Goal: Information Seeking & Learning: Learn about a topic

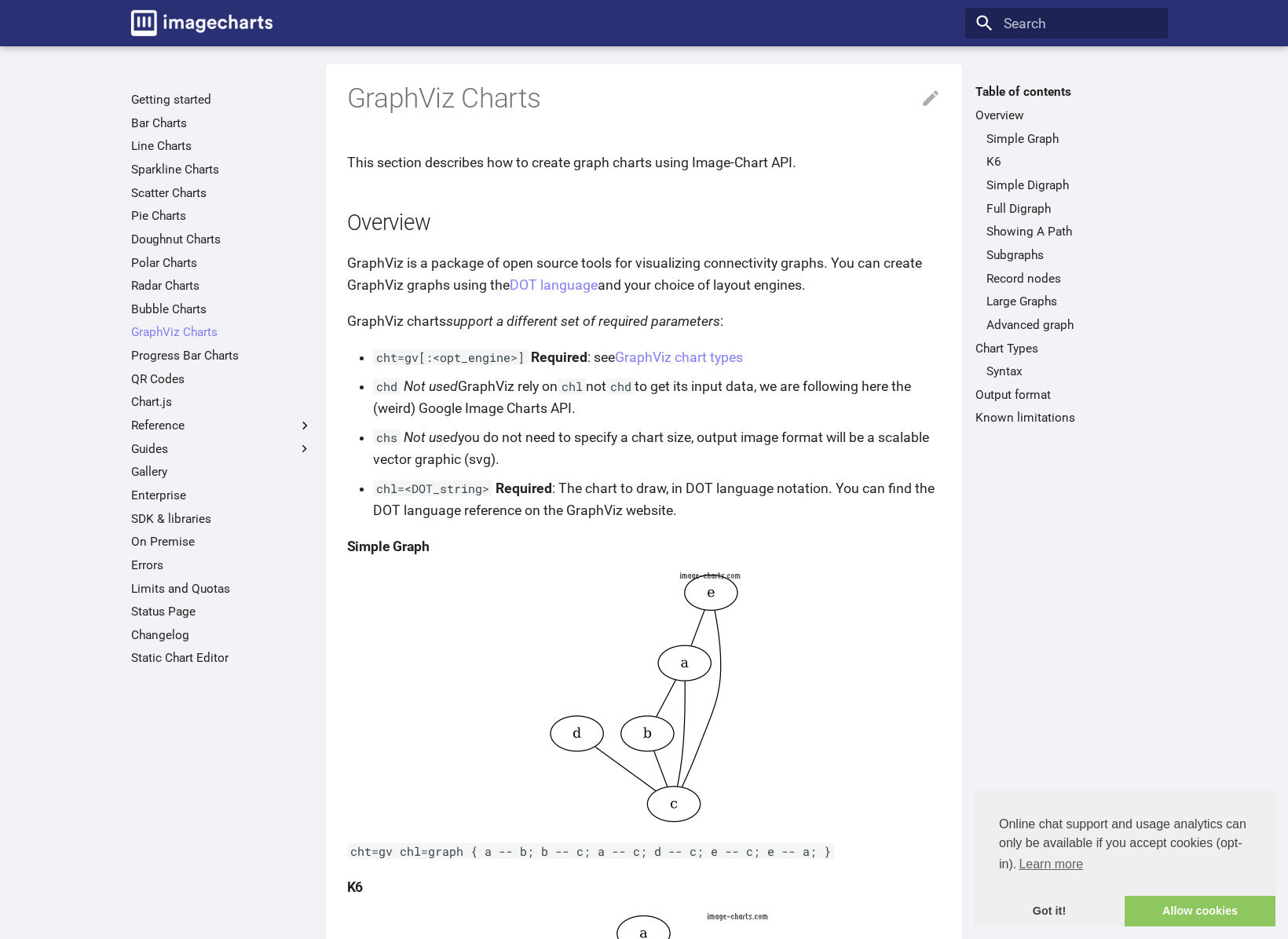
scroll to position [10, 0]
click at [157, 210] on link "Pie Charts" at bounding box center [222, 215] width 182 height 16
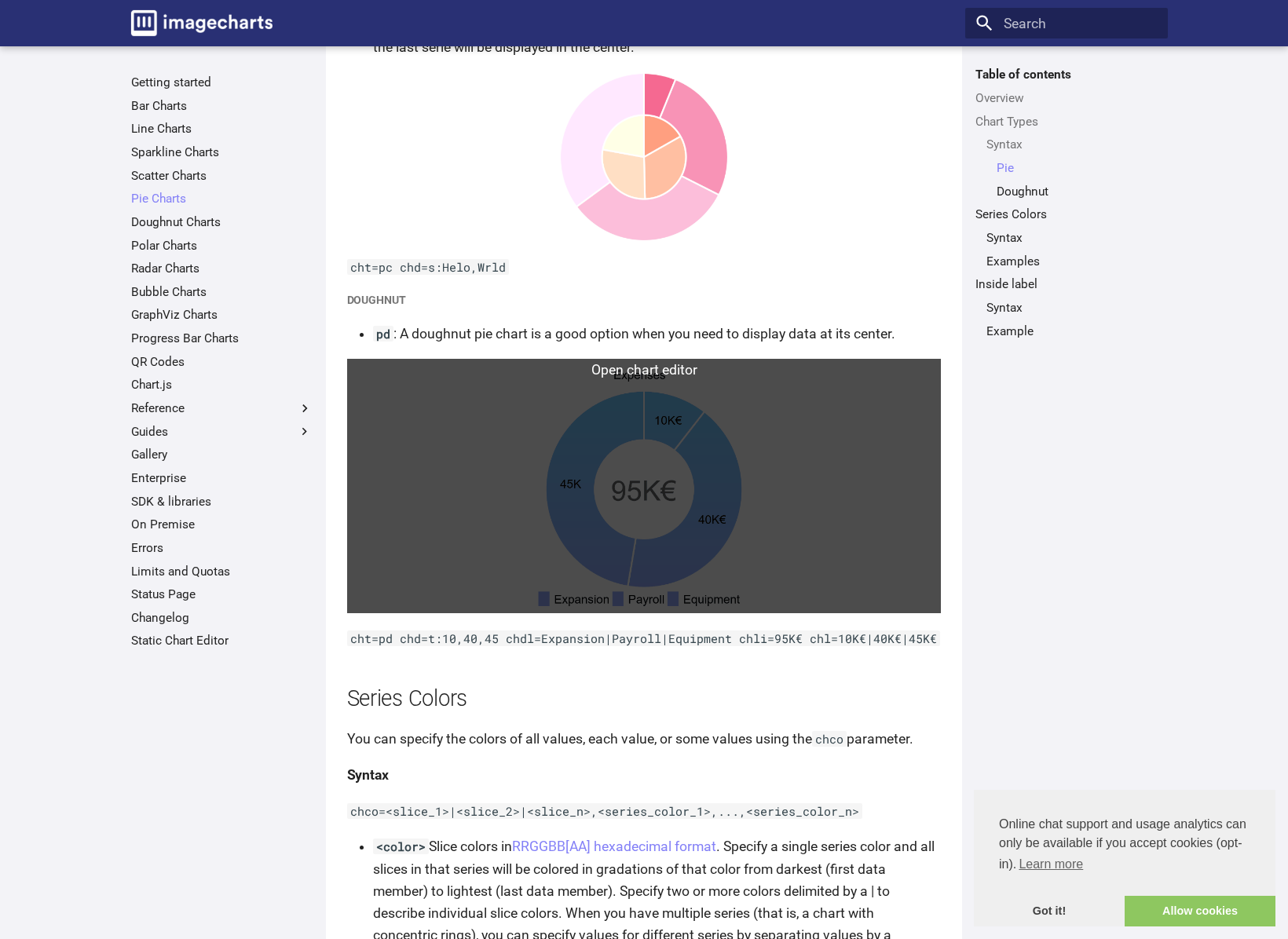
scroll to position [2014, 0]
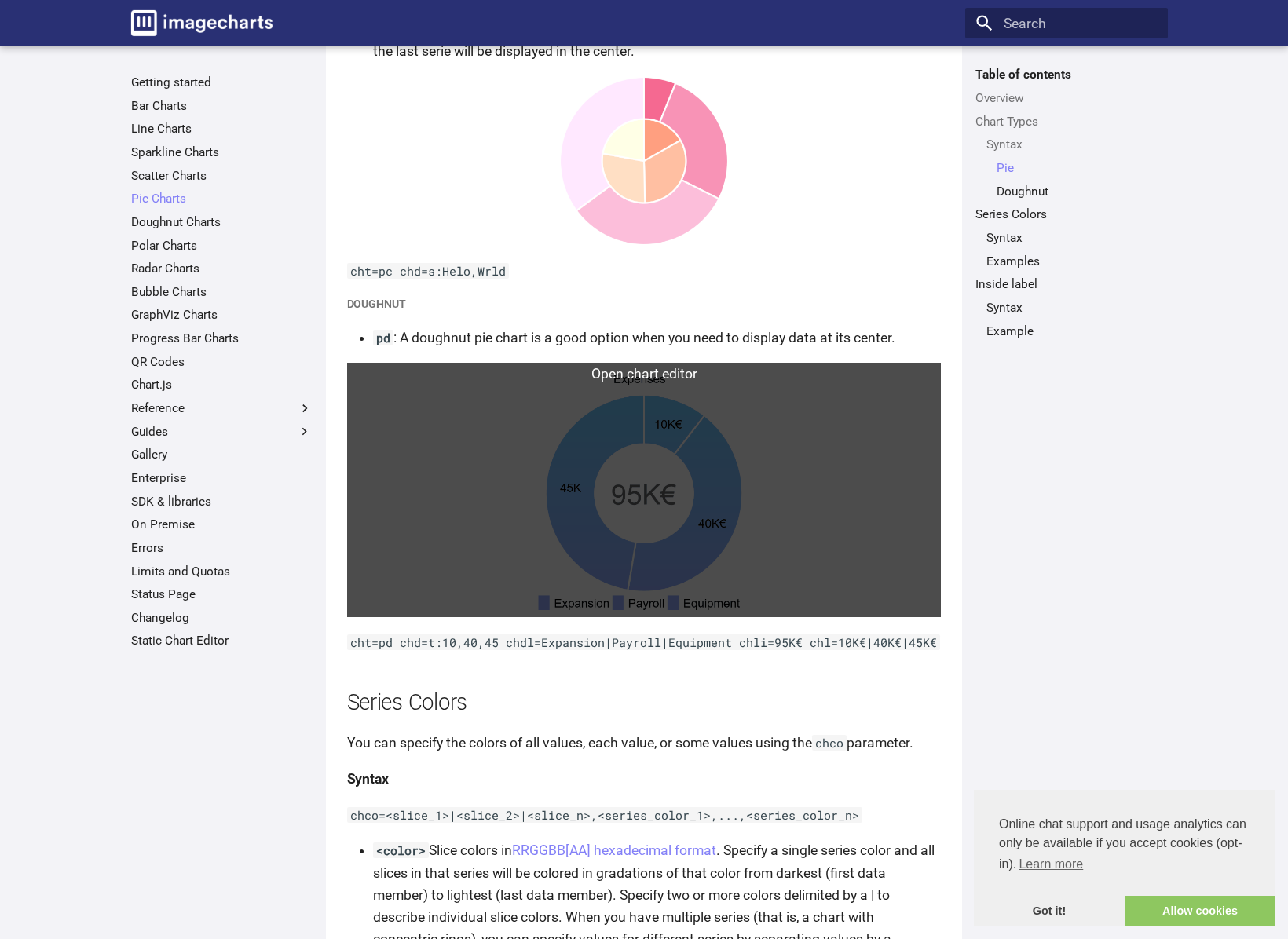
click at [640, 478] on link at bounding box center [644, 490] width 595 height 255
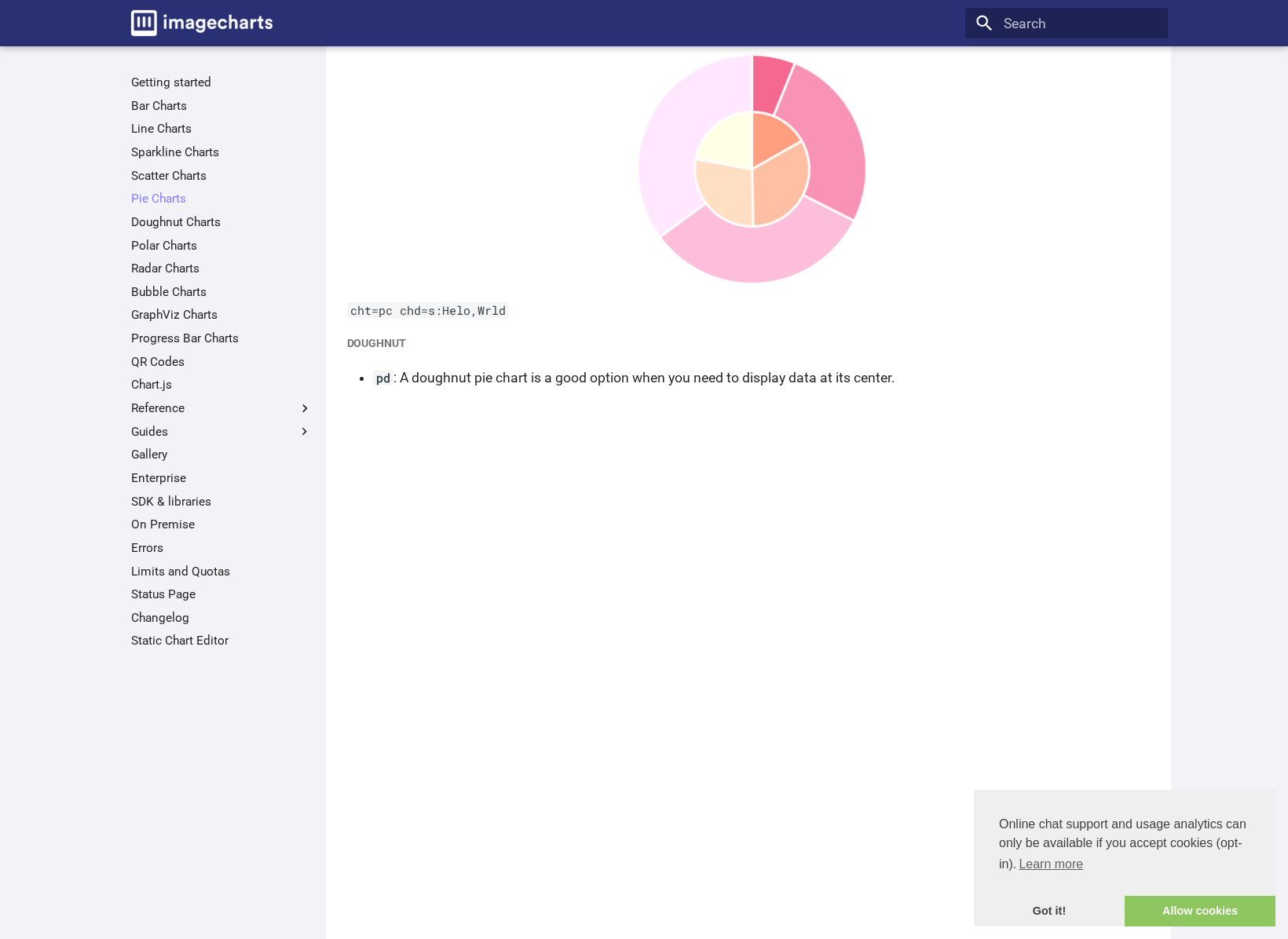
scroll to position [2194, 0]
click at [155, 196] on link "Pie Charts" at bounding box center [222, 198] width 182 height 16
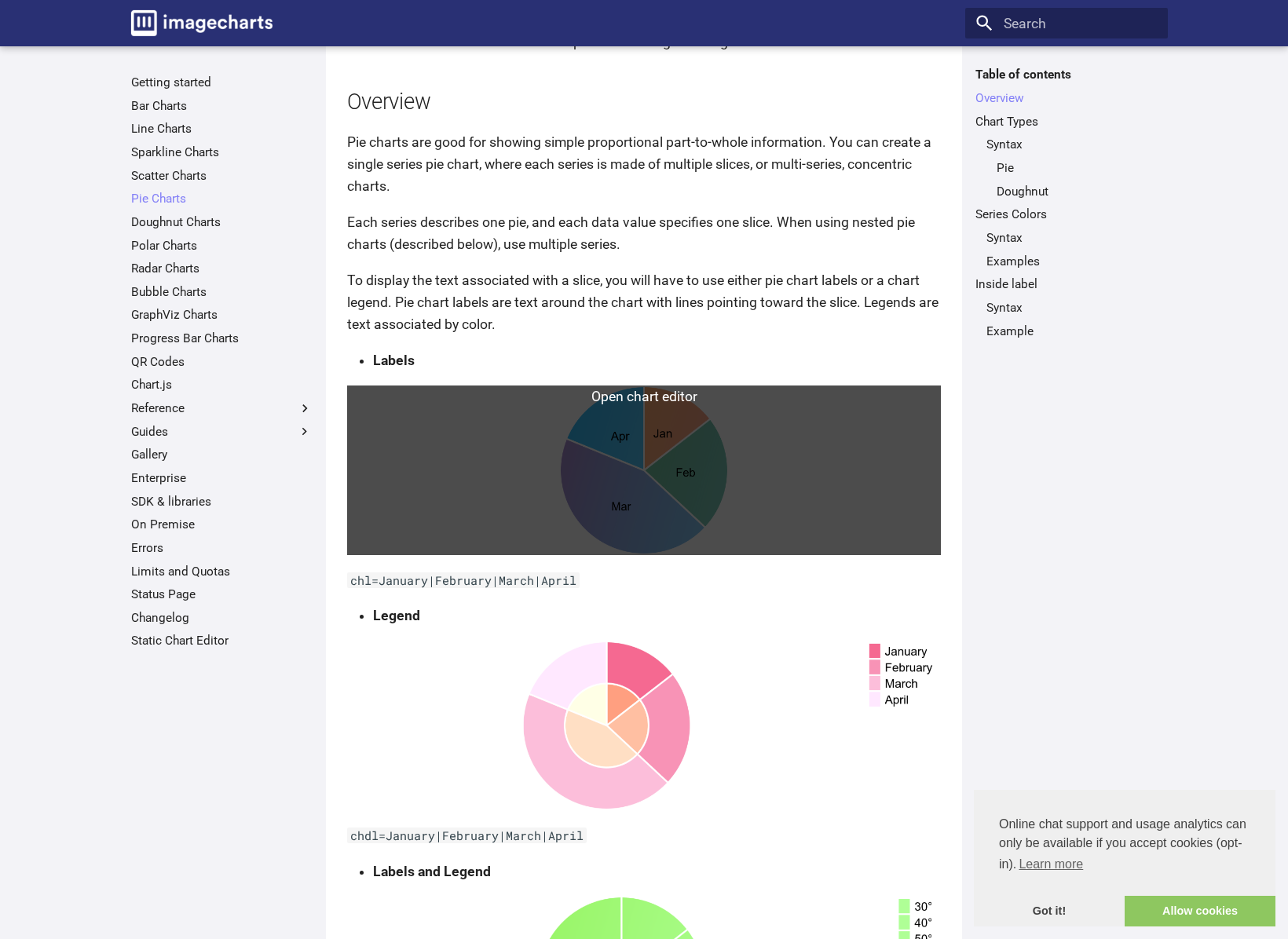
scroll to position [110, 0]
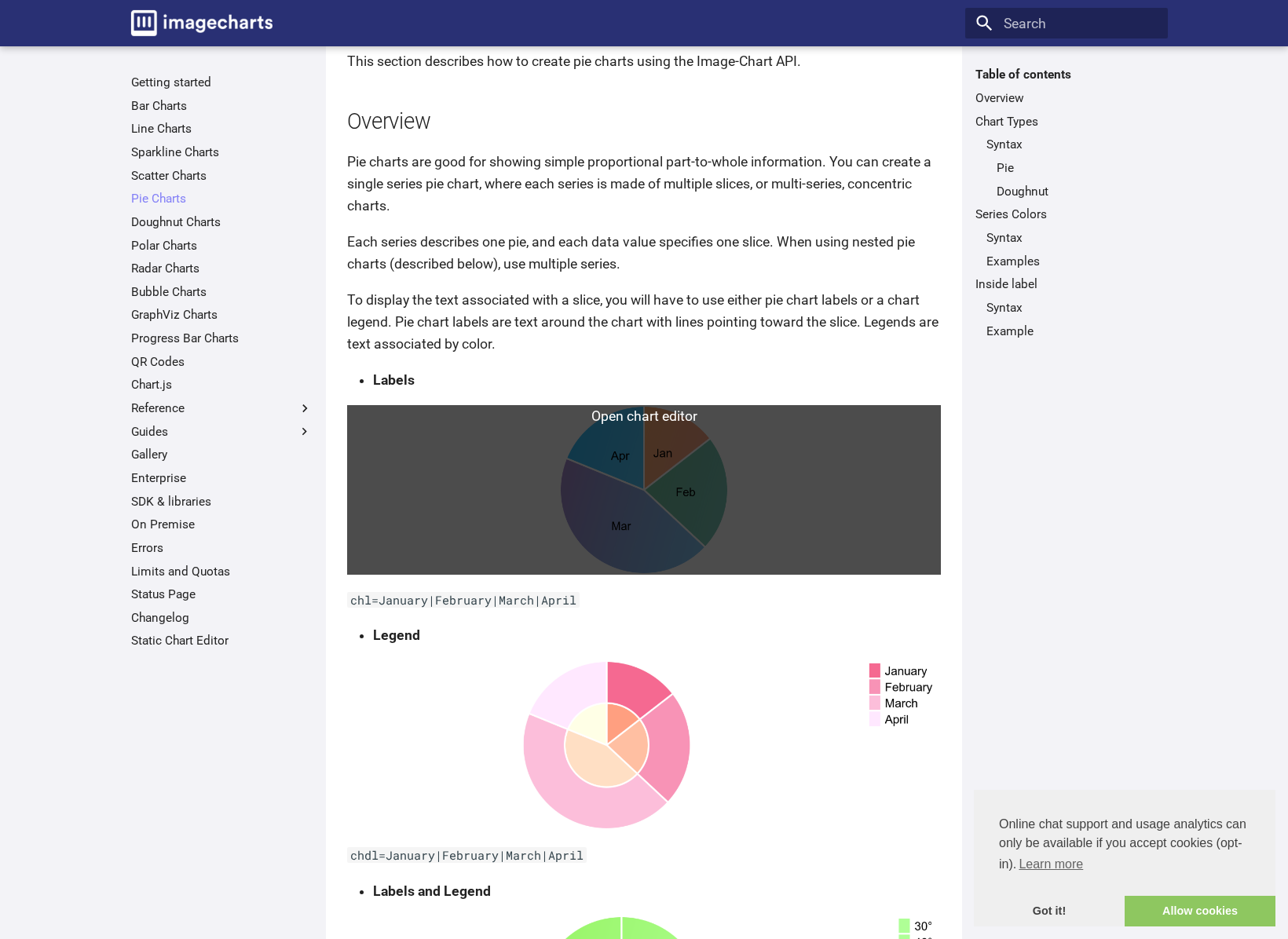
click at [674, 510] on link at bounding box center [644, 490] width 595 height 170
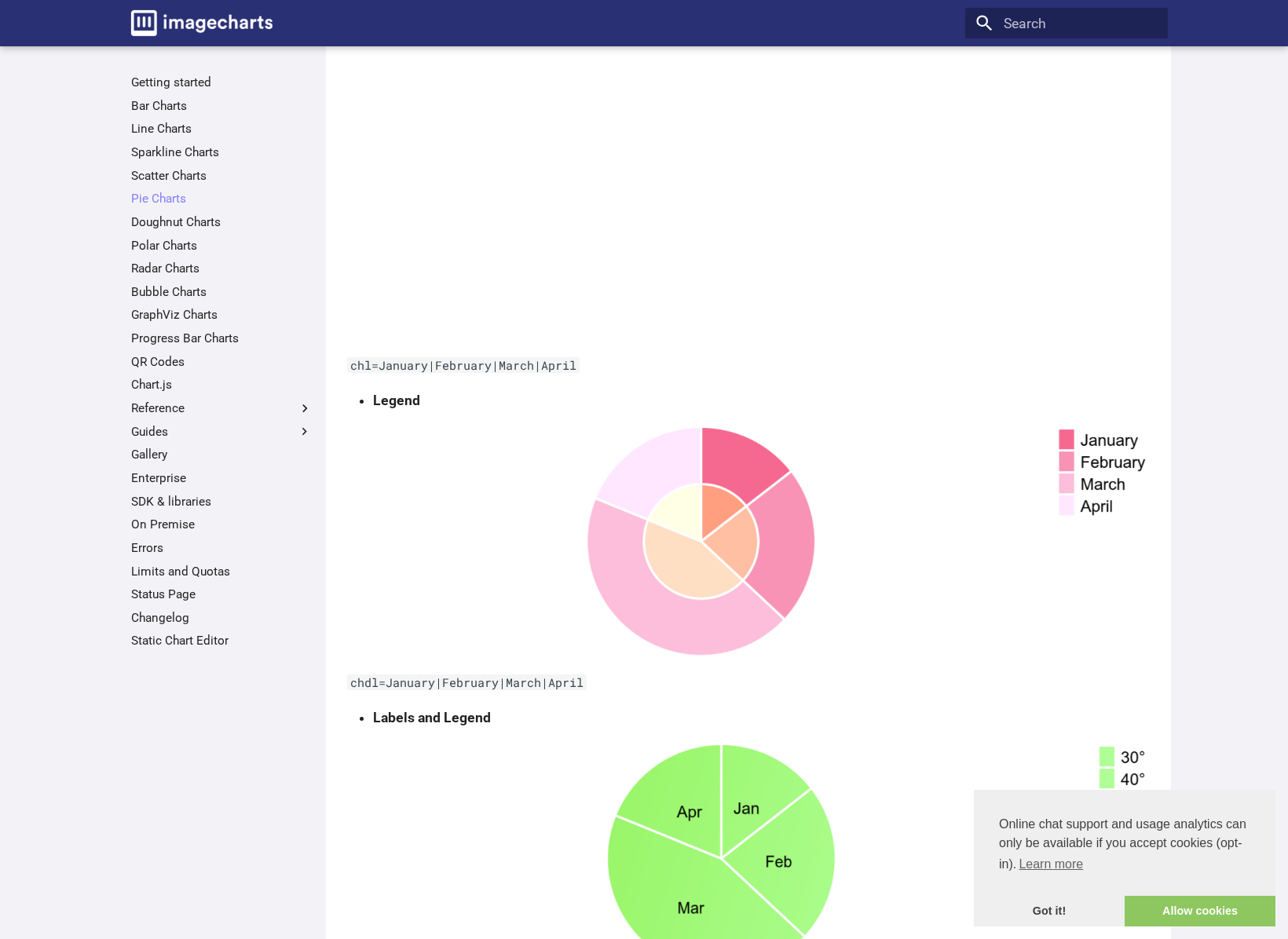
scroll to position [617, 0]
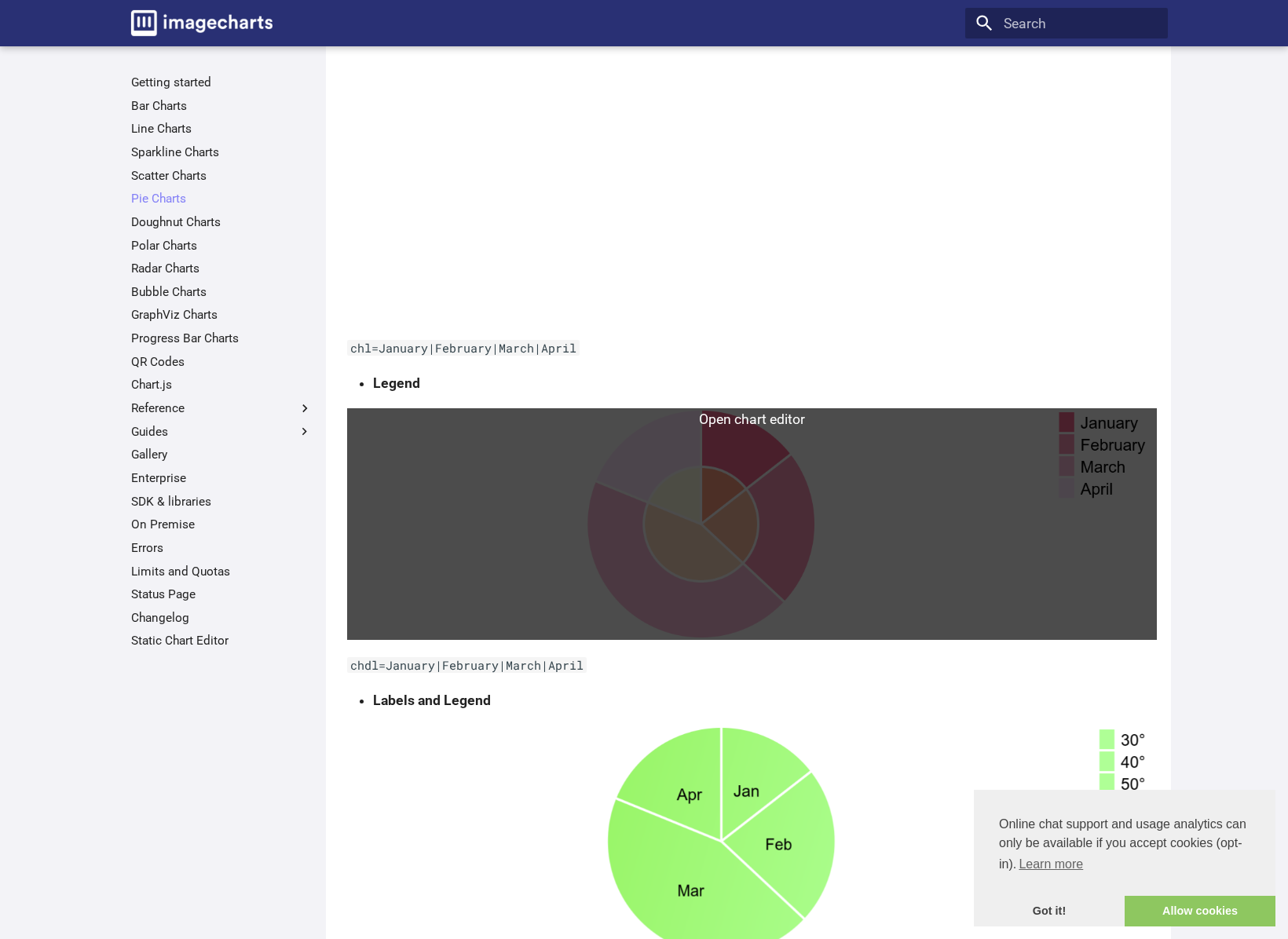
click at [670, 582] on link at bounding box center [752, 524] width 811 height 231
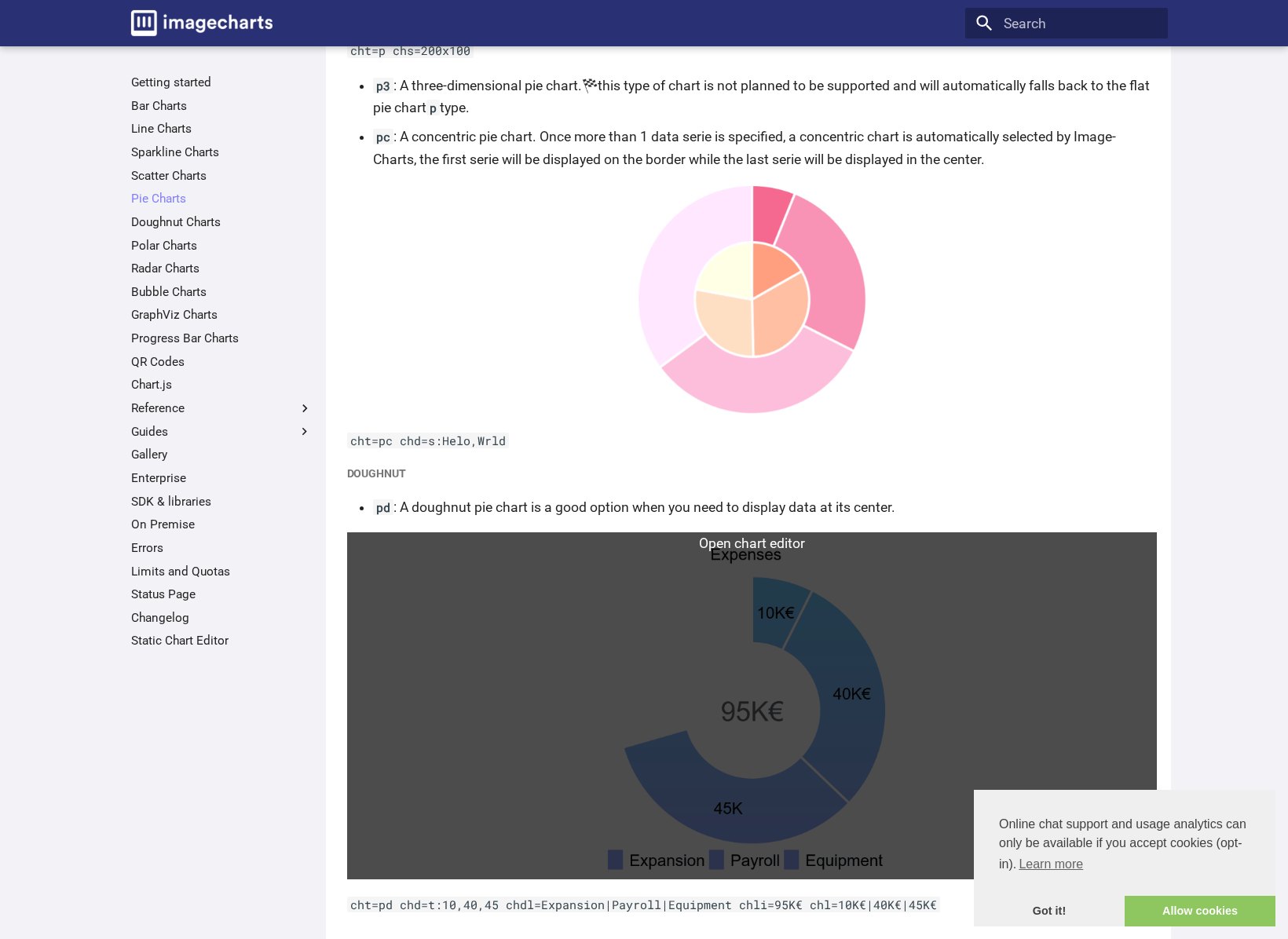
scroll to position [2542, 0]
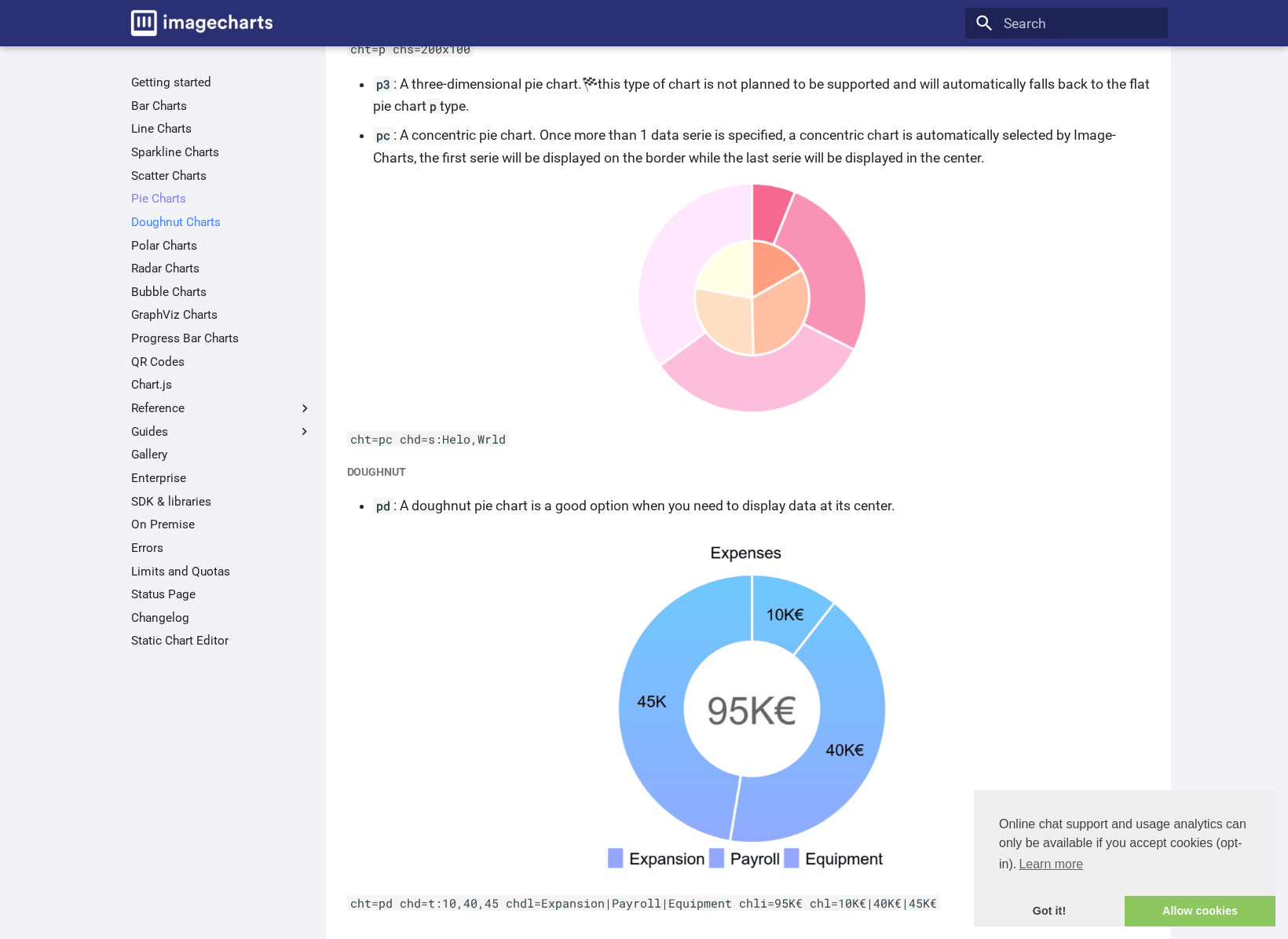
click at [180, 219] on link "Doughnut Charts" at bounding box center [222, 223] width 182 height 16
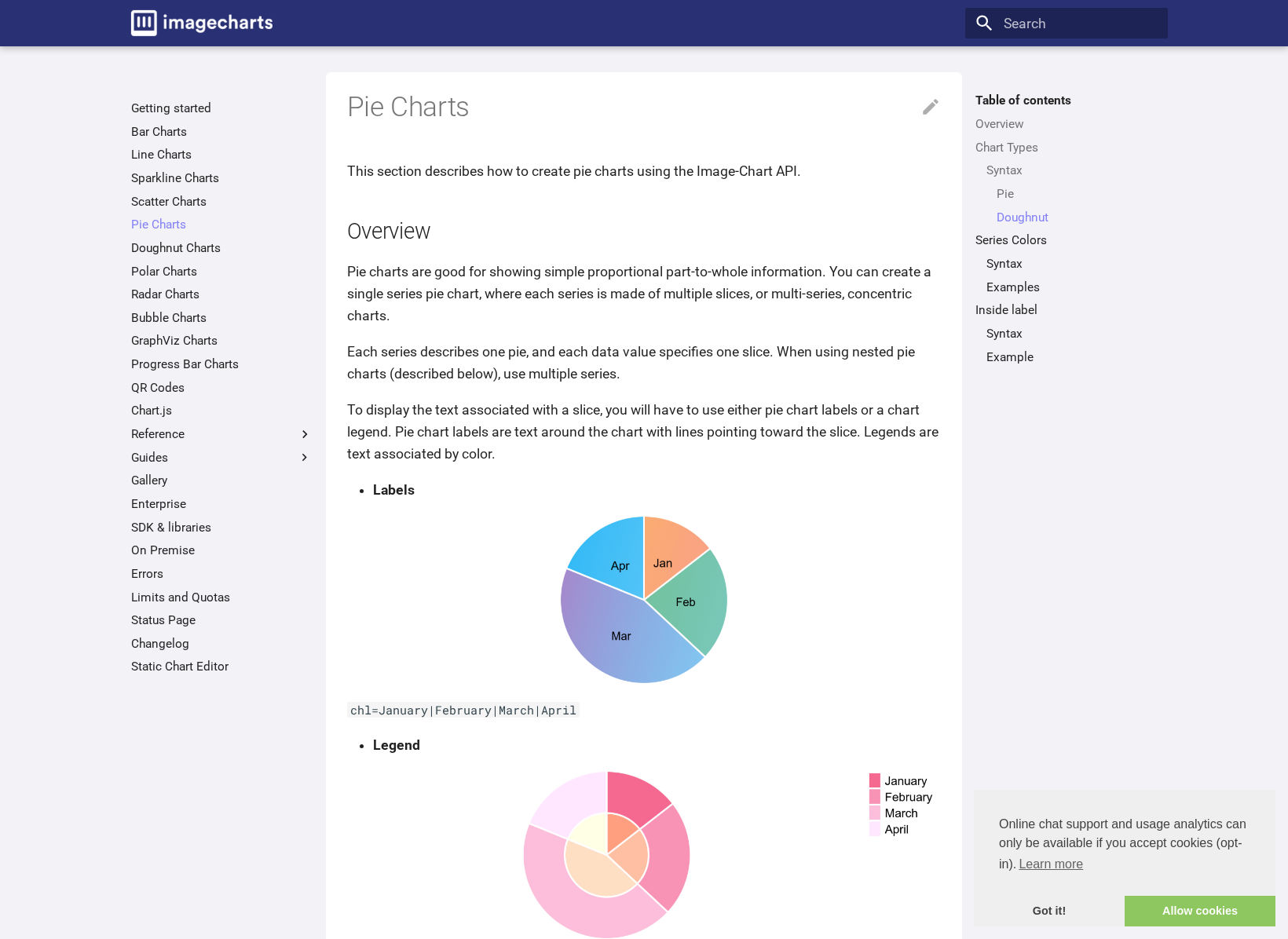
scroll to position [2247, 0]
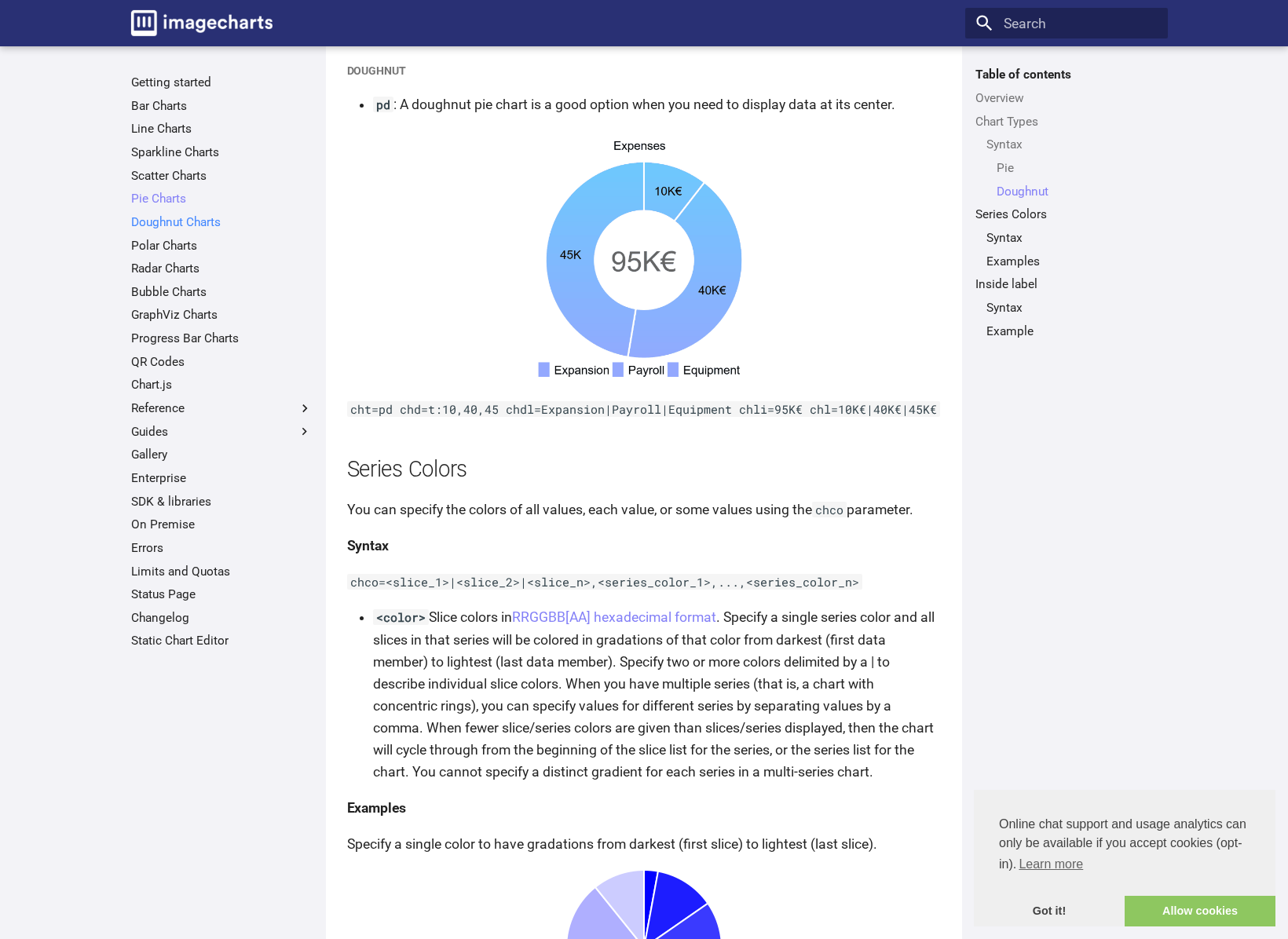
click at [178, 226] on link "Doughnut Charts" at bounding box center [222, 223] width 182 height 16
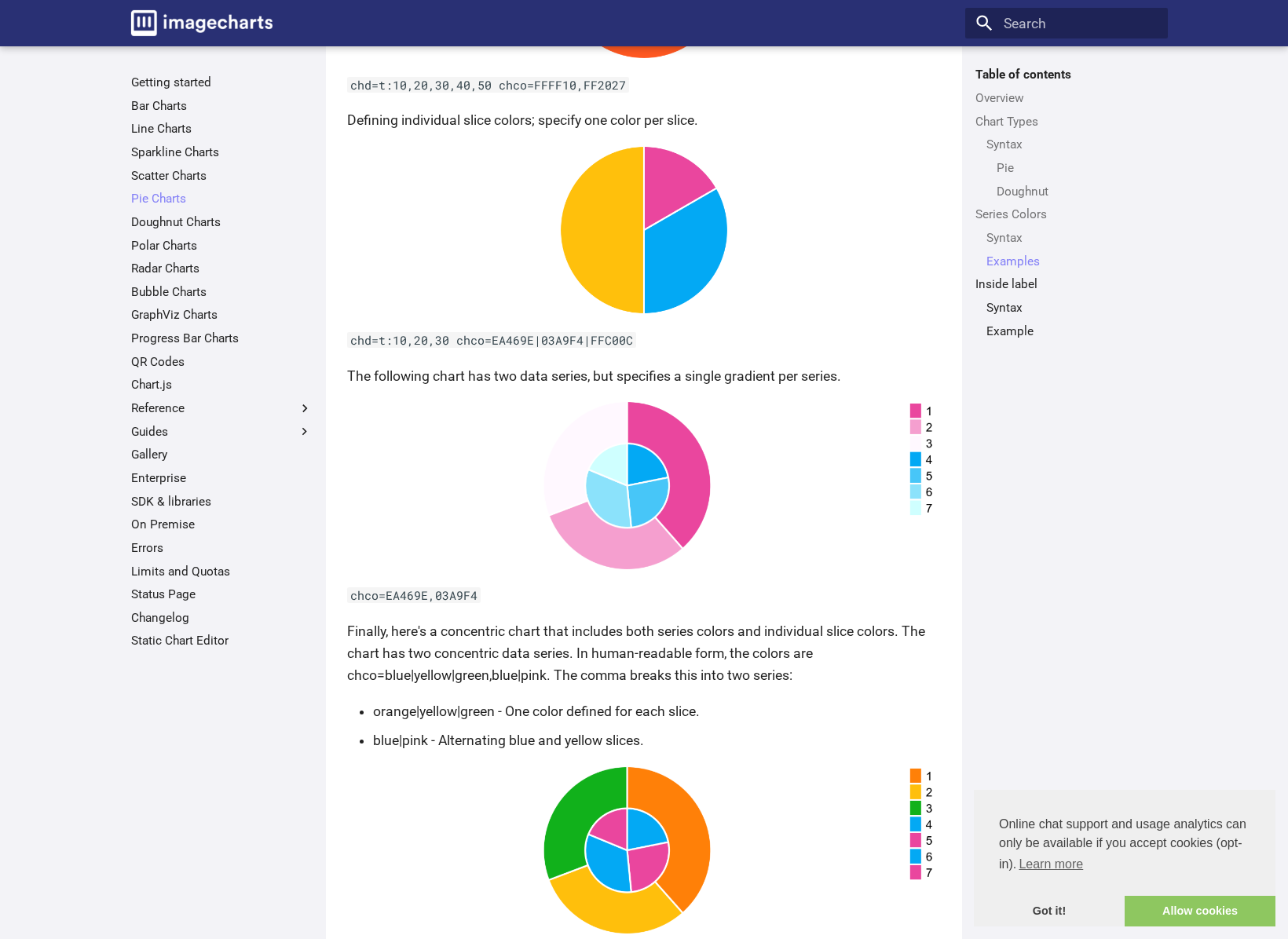
scroll to position [3474, 0]
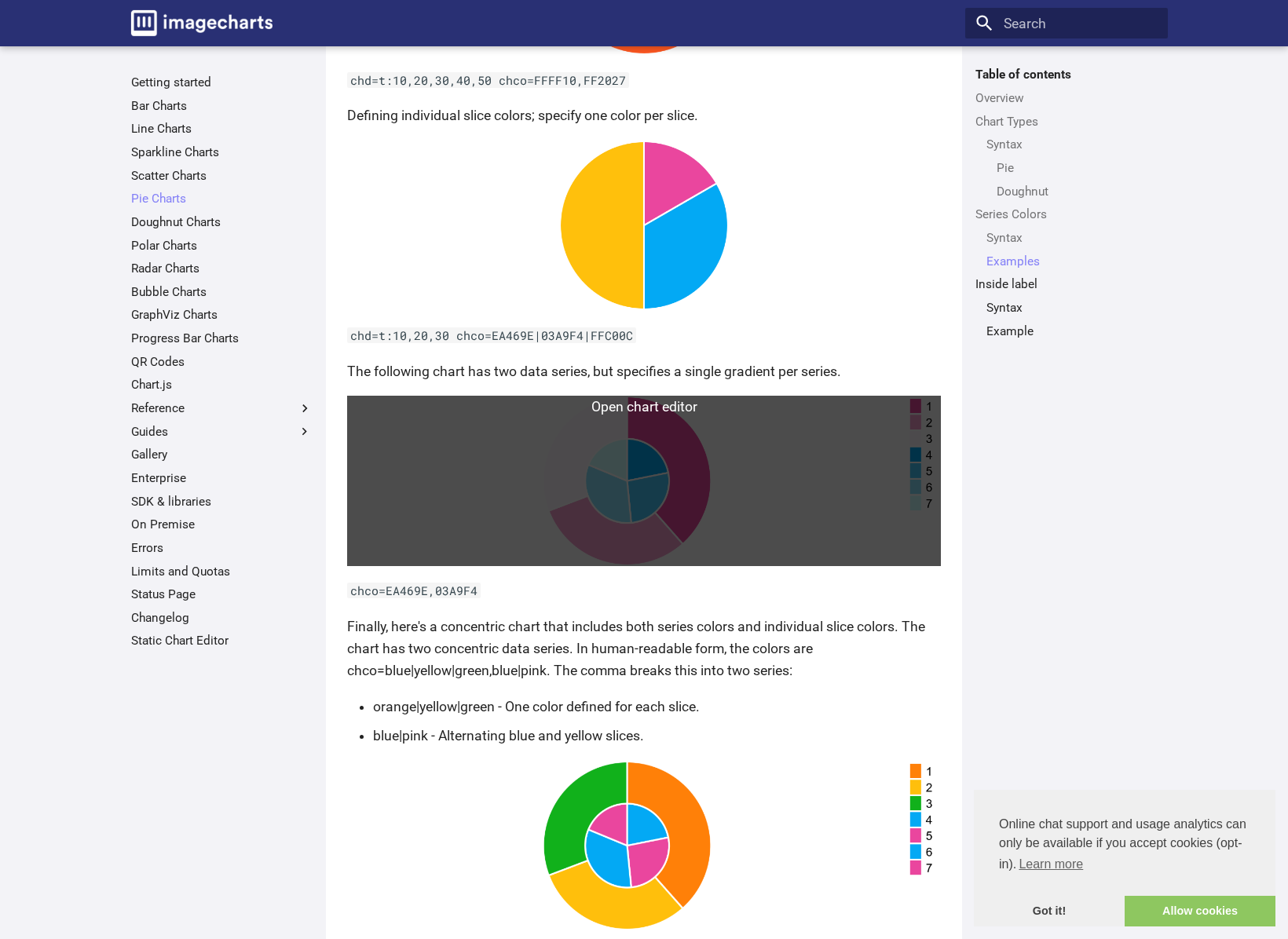
click at [652, 836] on link at bounding box center [644, 846] width 595 height 170
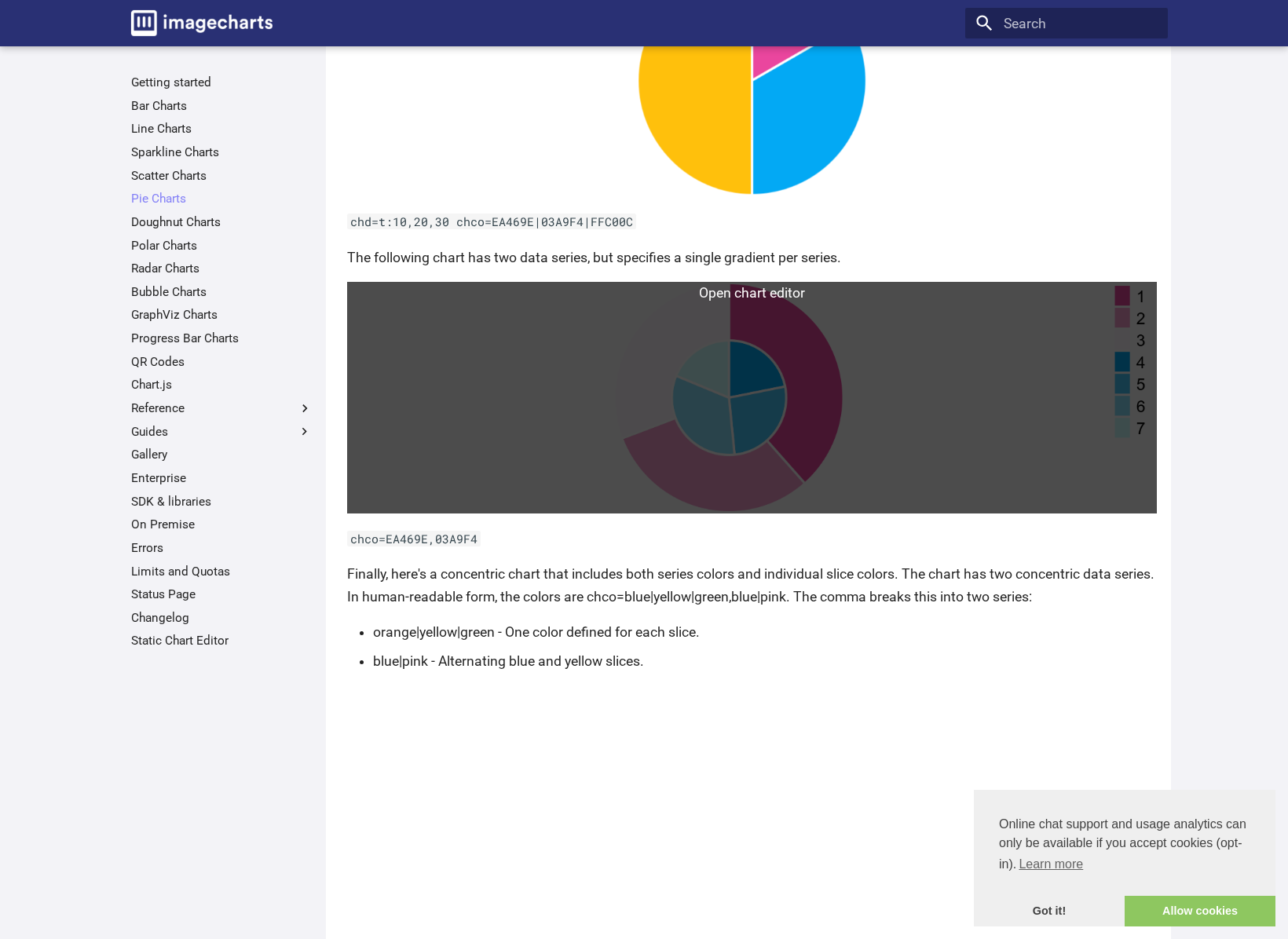
scroll to position [4004, 0]
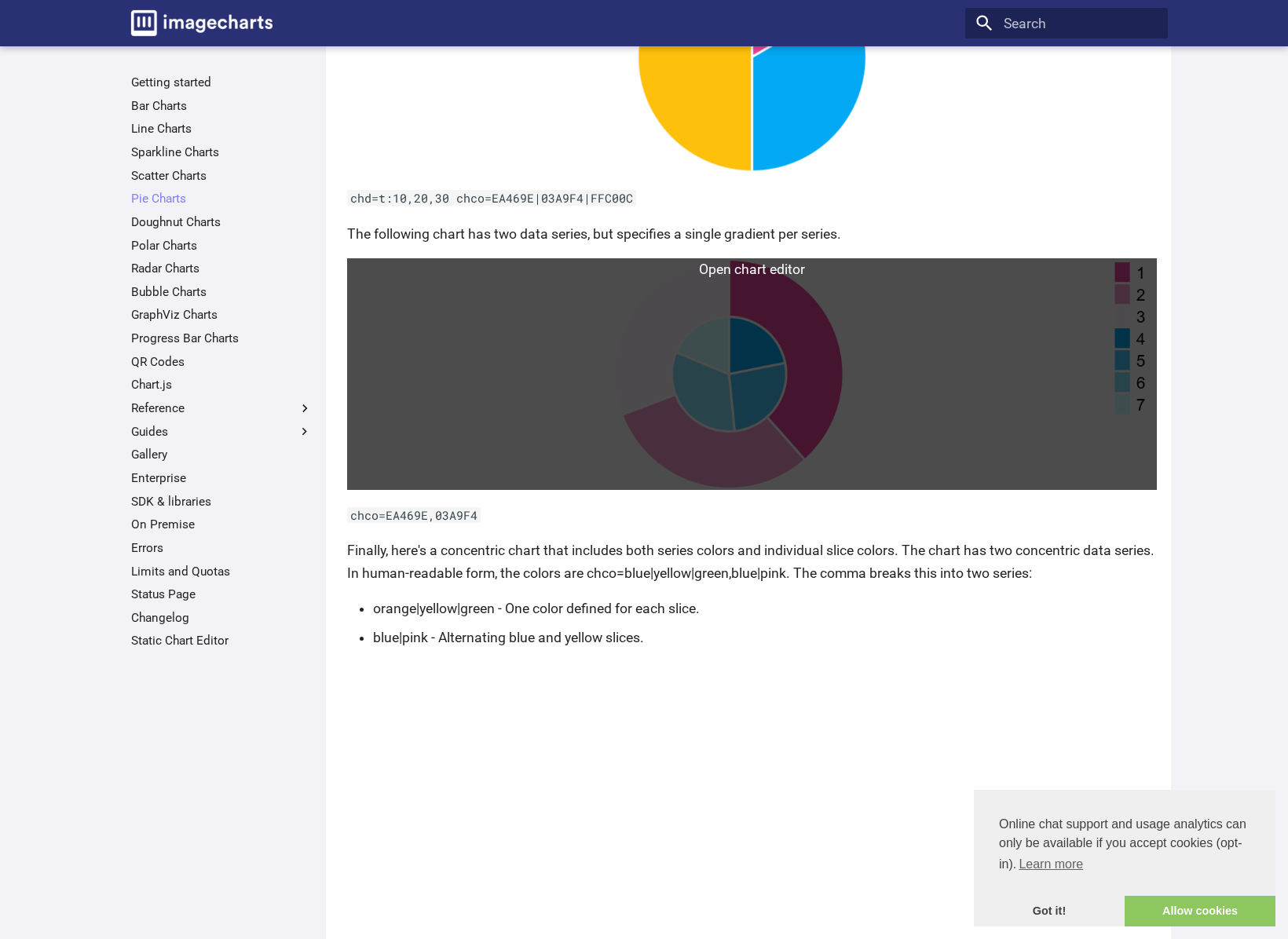
click at [691, 453] on link at bounding box center [752, 374] width 811 height 231
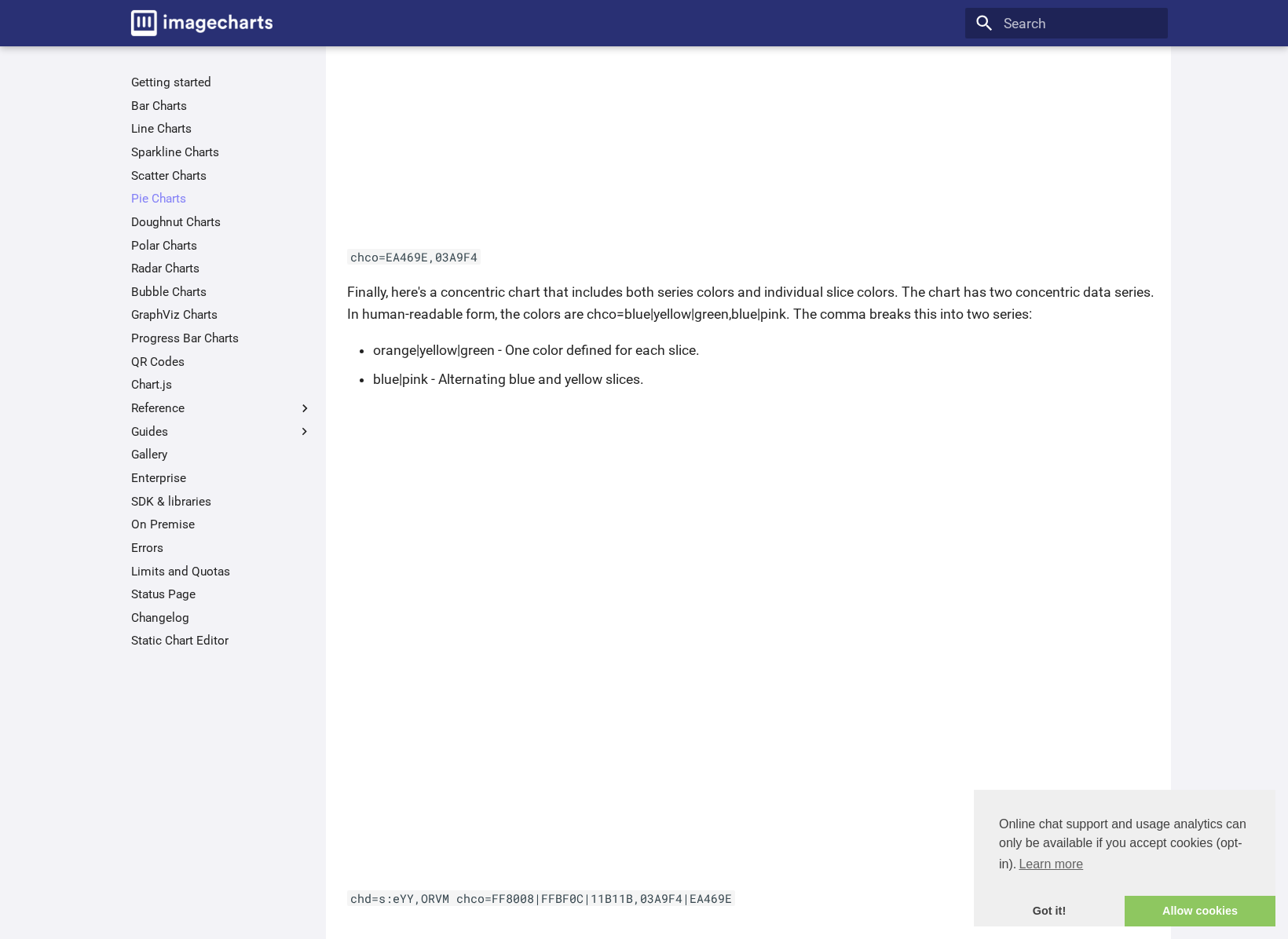
scroll to position [4502, 0]
click at [157, 244] on link "Polar Charts" at bounding box center [222, 246] width 182 height 16
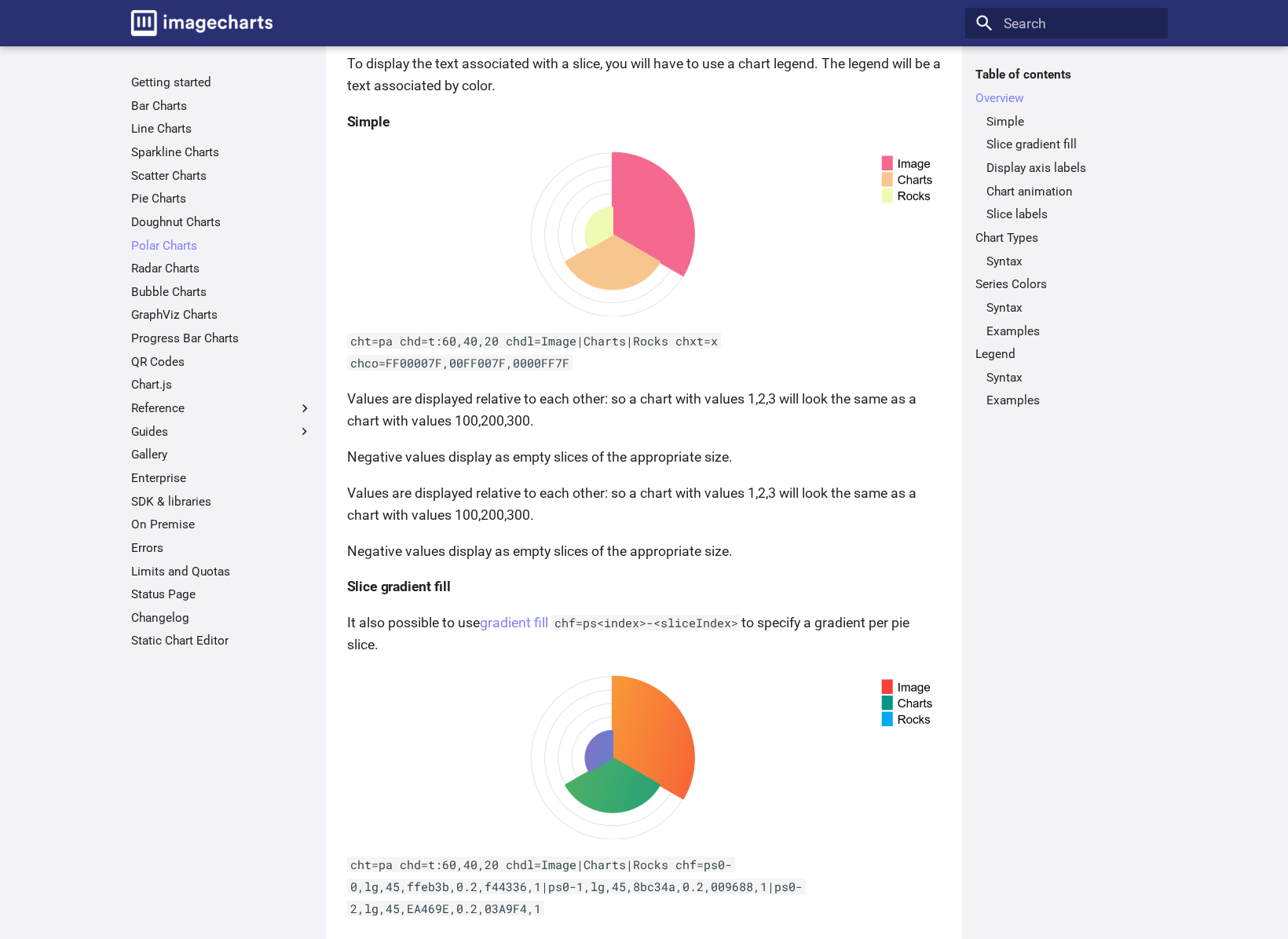
scroll to position [370, 0]
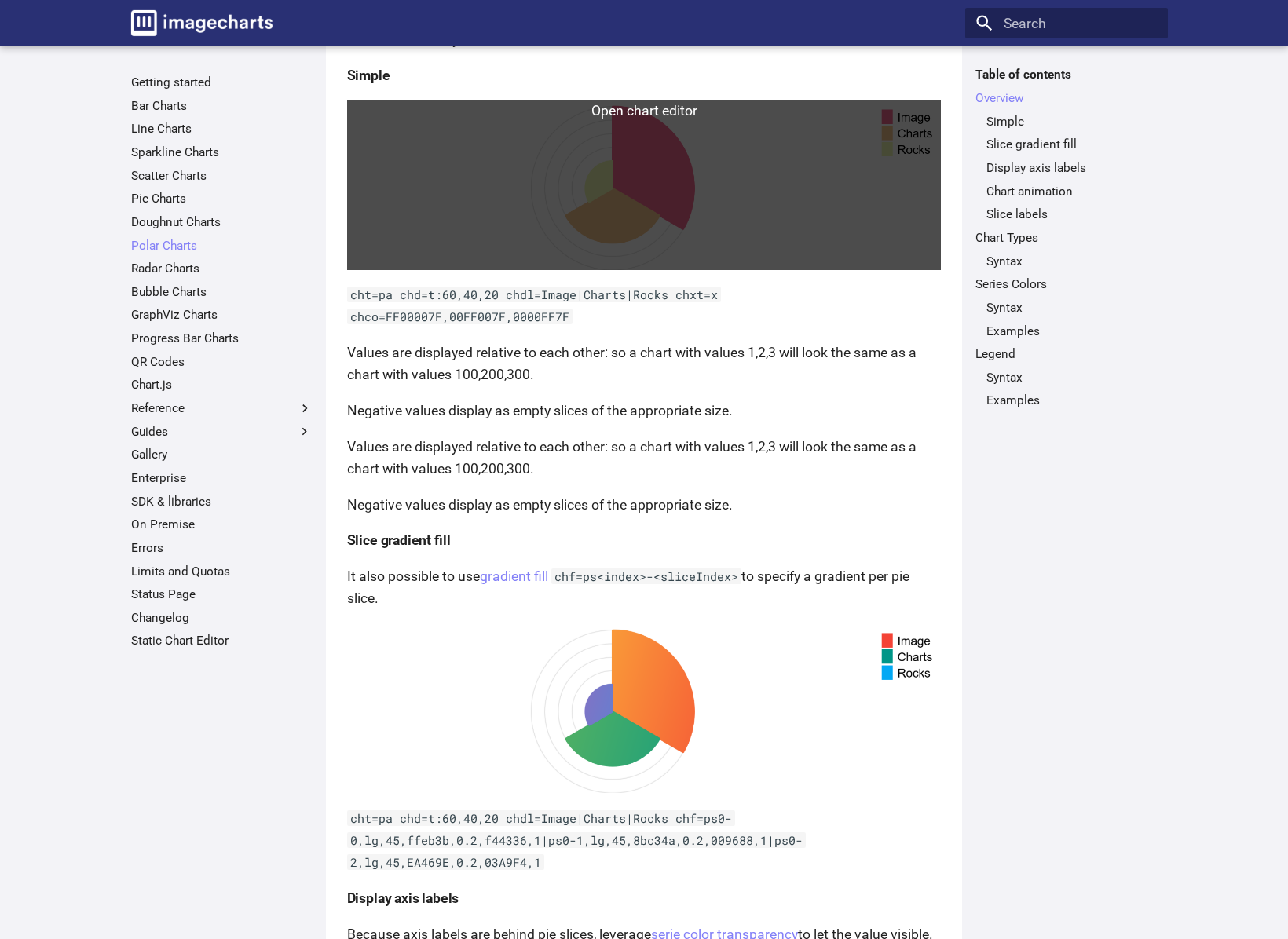
click at [638, 269] on link at bounding box center [644, 185] width 595 height 170
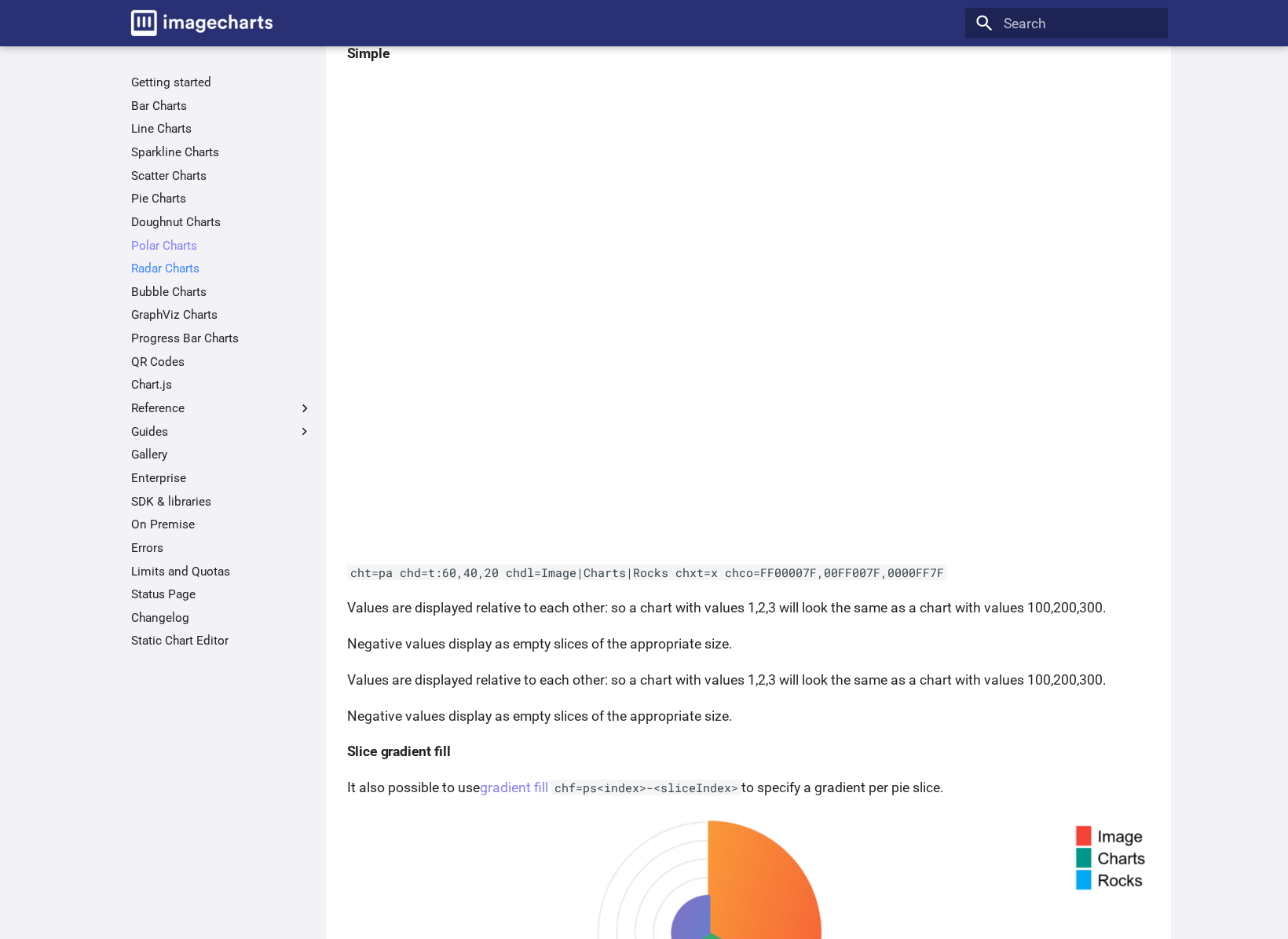
click at [170, 268] on link "Radar Charts" at bounding box center [222, 268] width 182 height 16
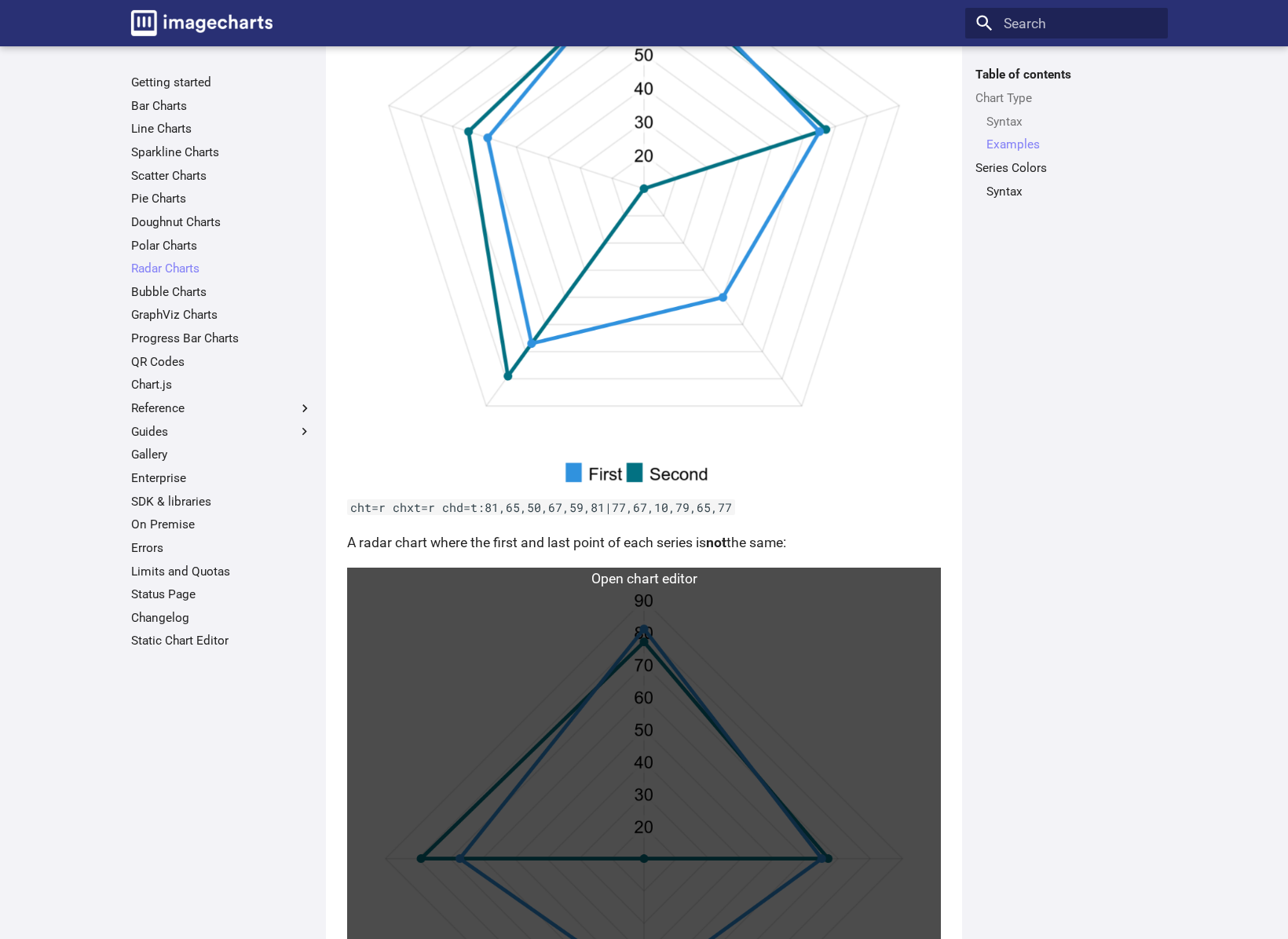
scroll to position [930, 0]
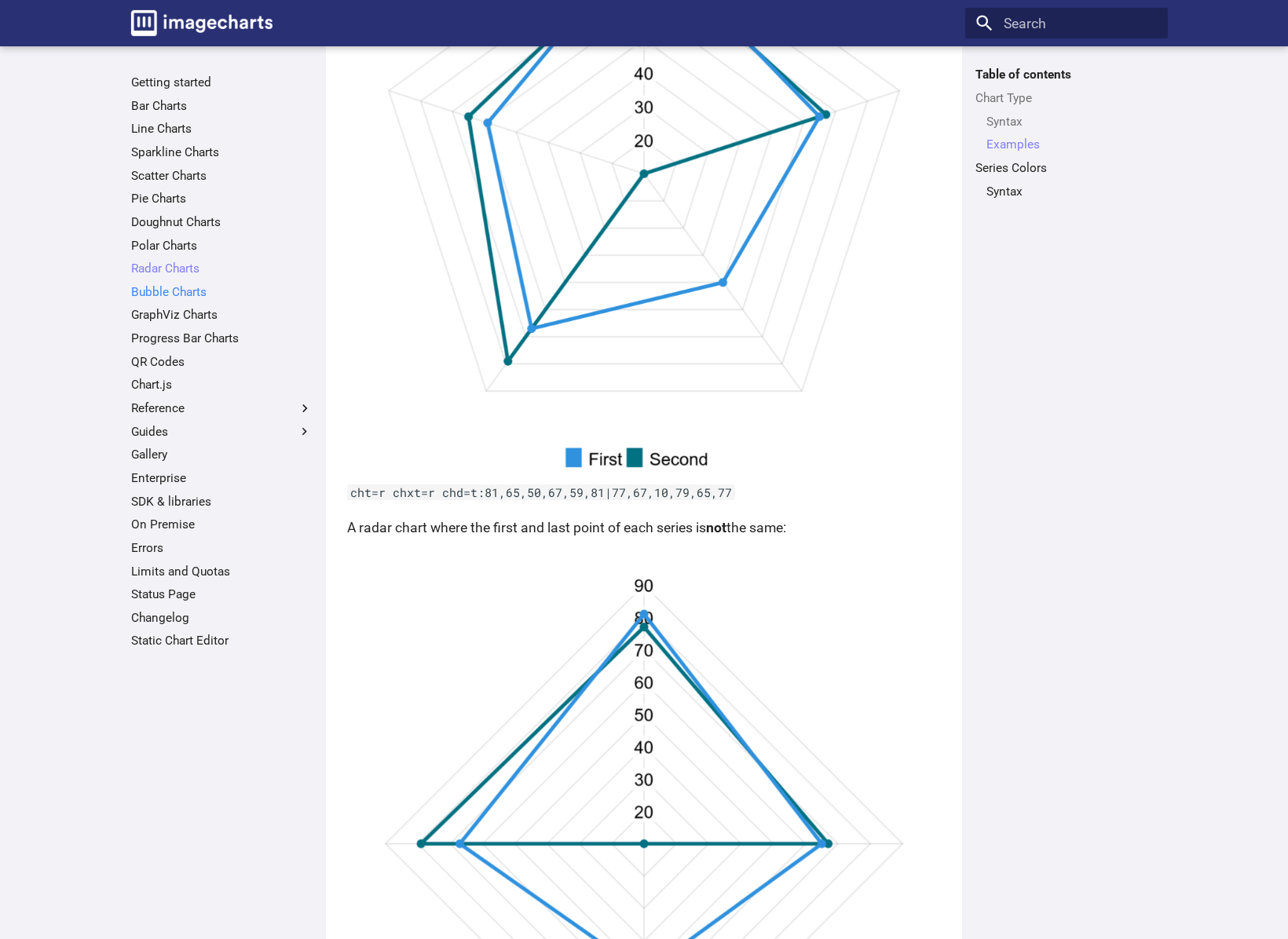
click at [186, 295] on link "Bubble Charts" at bounding box center [222, 292] width 182 height 16
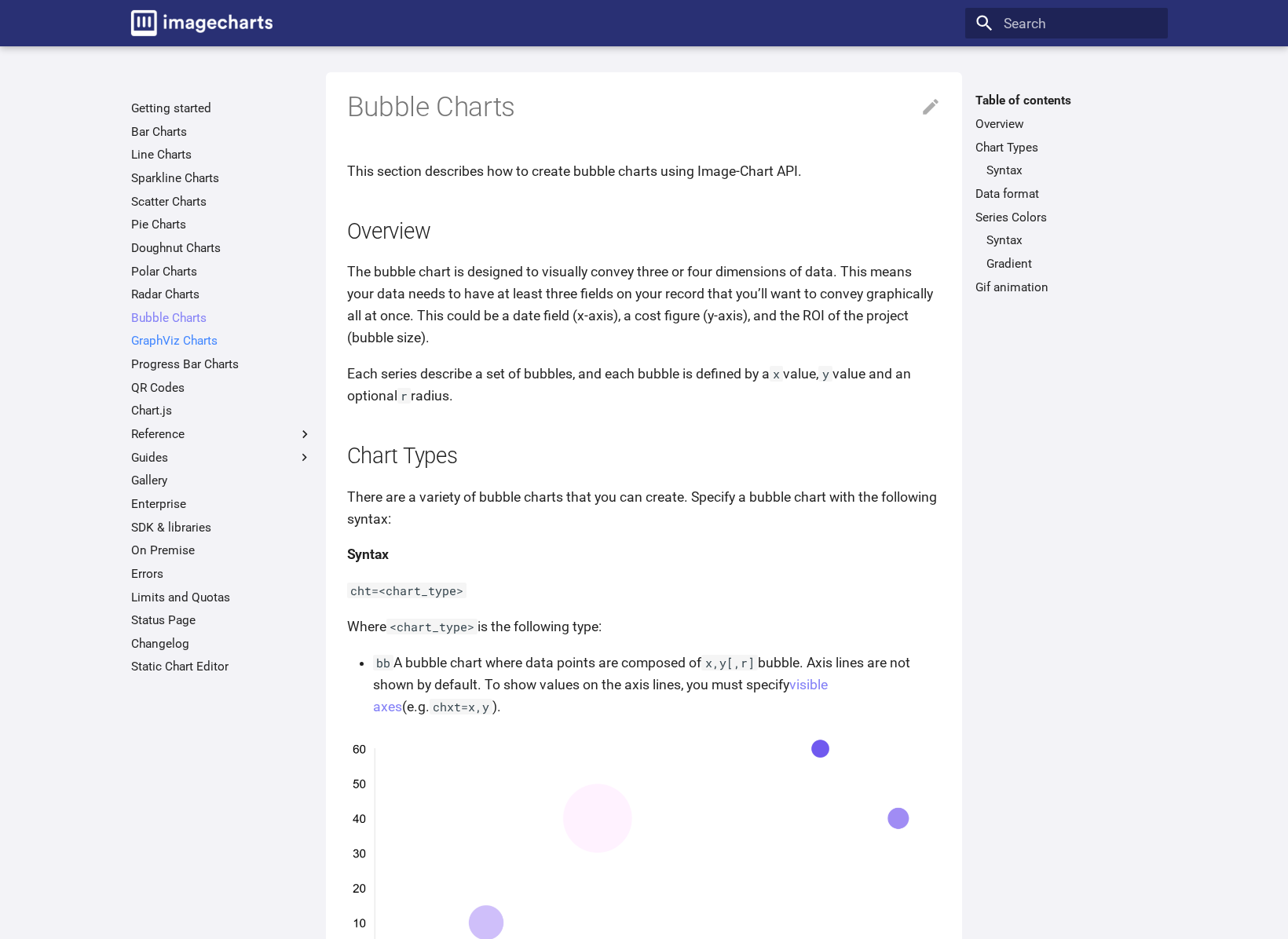
click at [174, 341] on link "GraphViz Charts" at bounding box center [222, 341] width 182 height 16
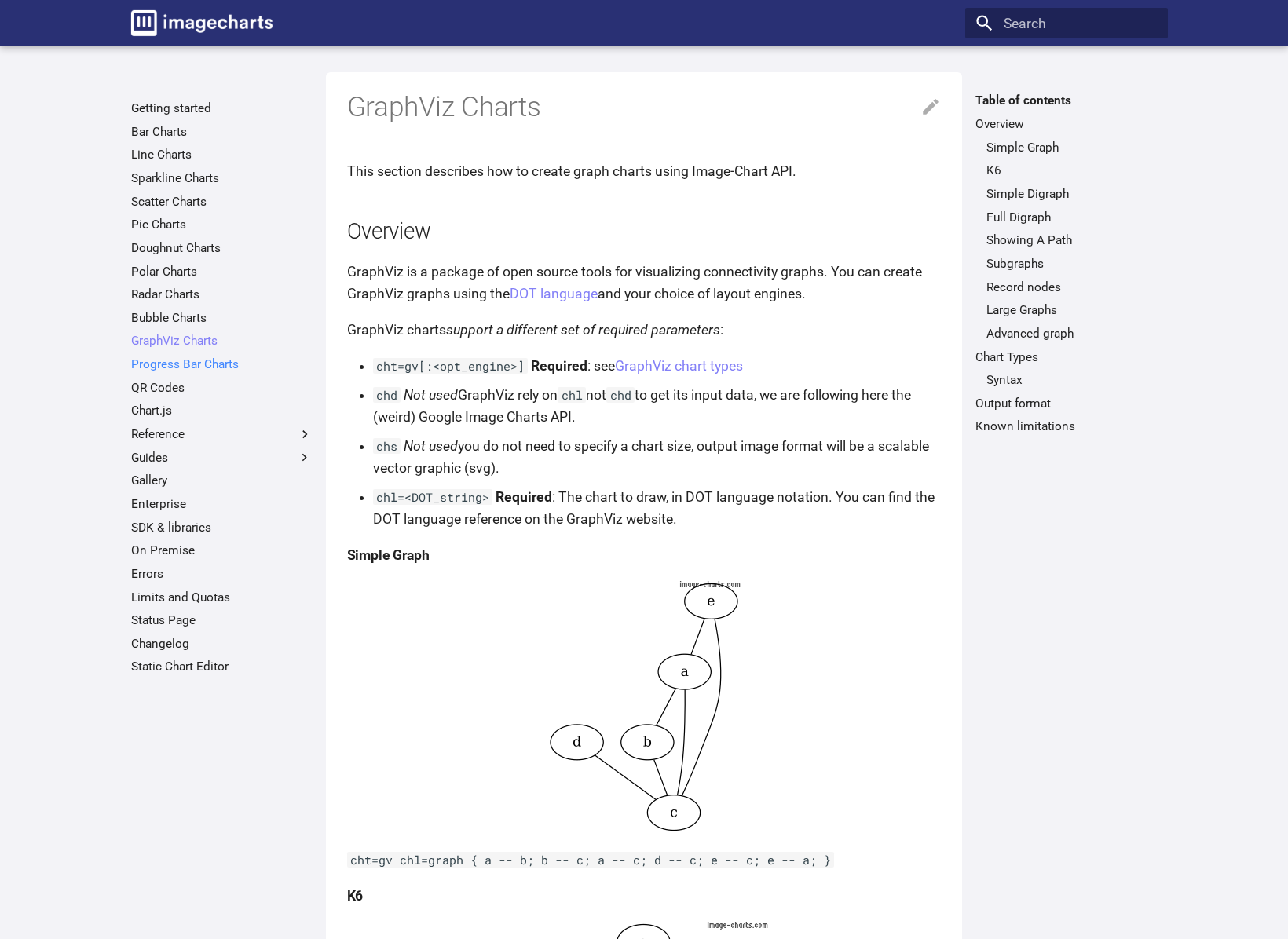
click at [175, 371] on link "Progress Bar Charts" at bounding box center [222, 365] width 182 height 16
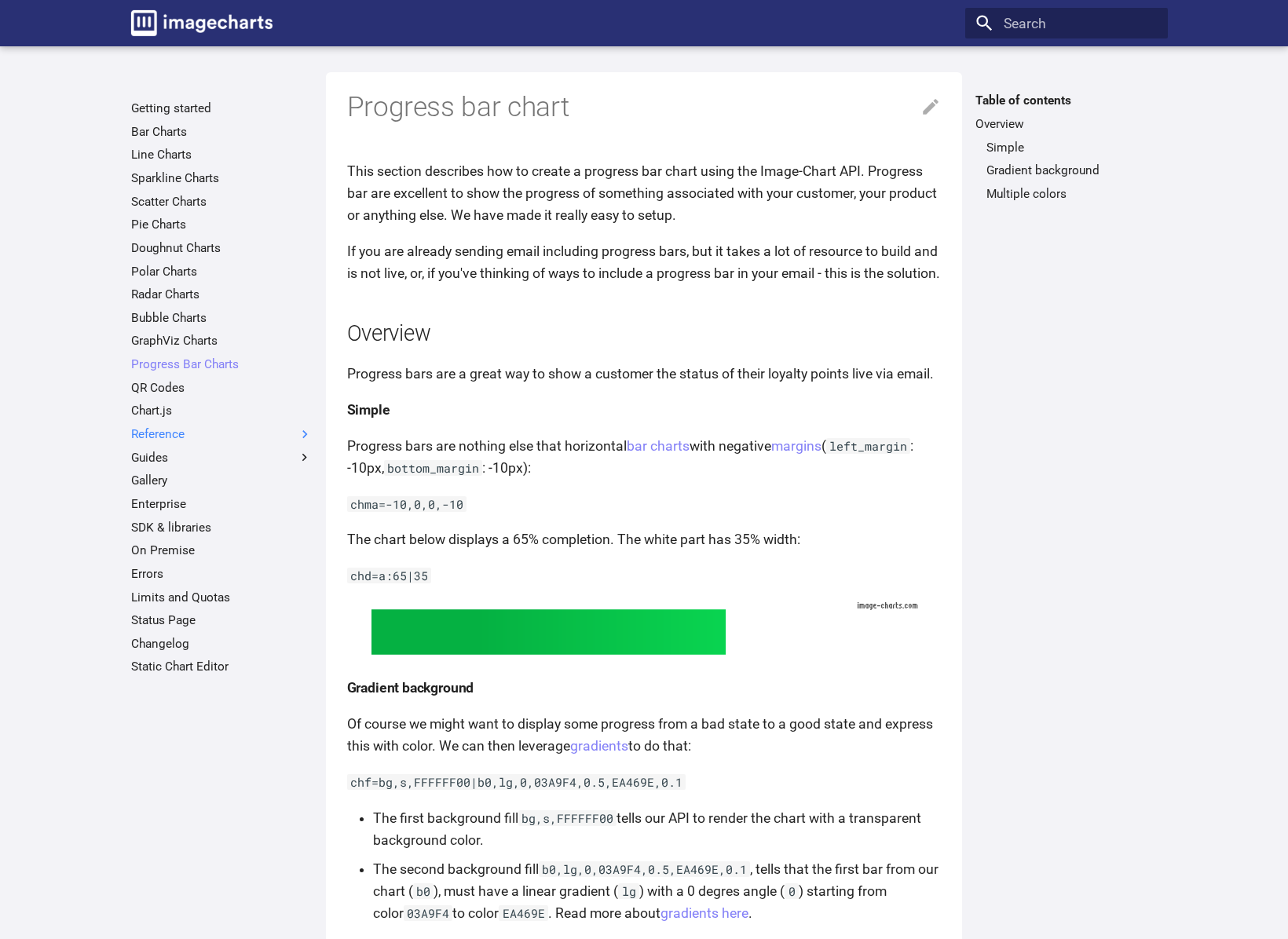
click at [157, 435] on label "Reference" at bounding box center [222, 435] width 182 height 16
click at [0, 0] on input "Reference" at bounding box center [0, 0] width 0 height 0
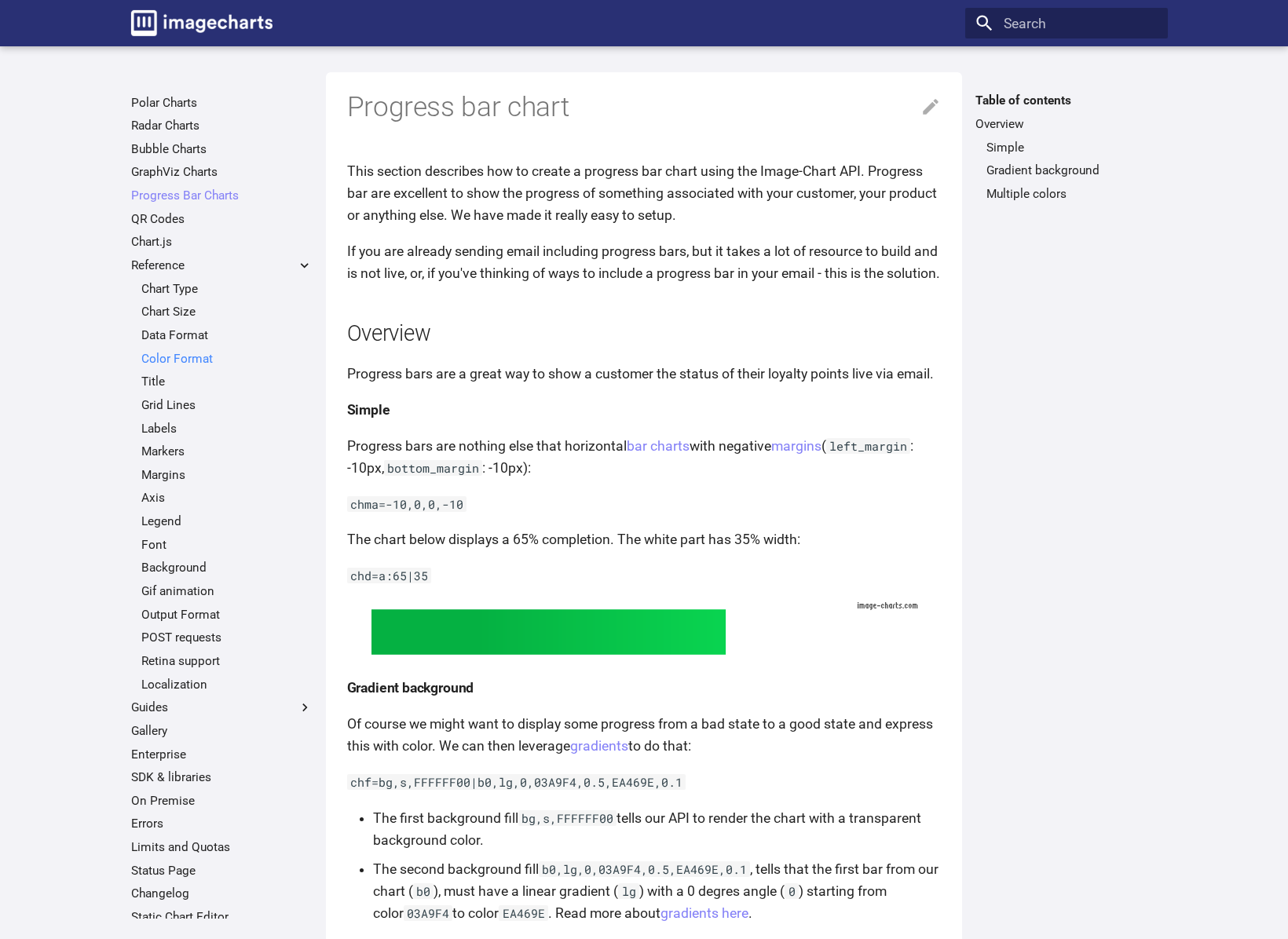
scroll to position [174, 0]
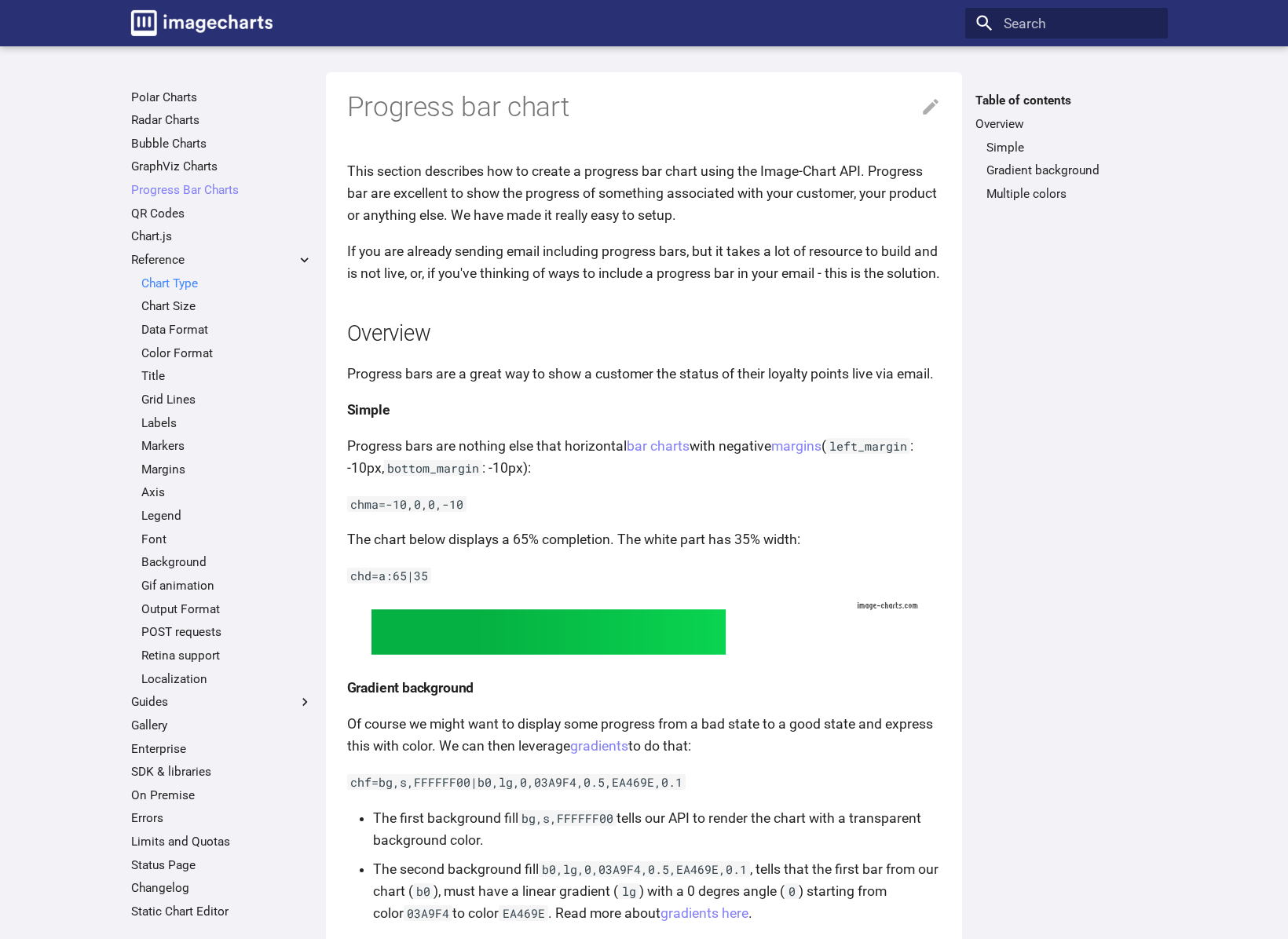
click at [188, 280] on link "Chart Type" at bounding box center [226, 284] width 171 height 16
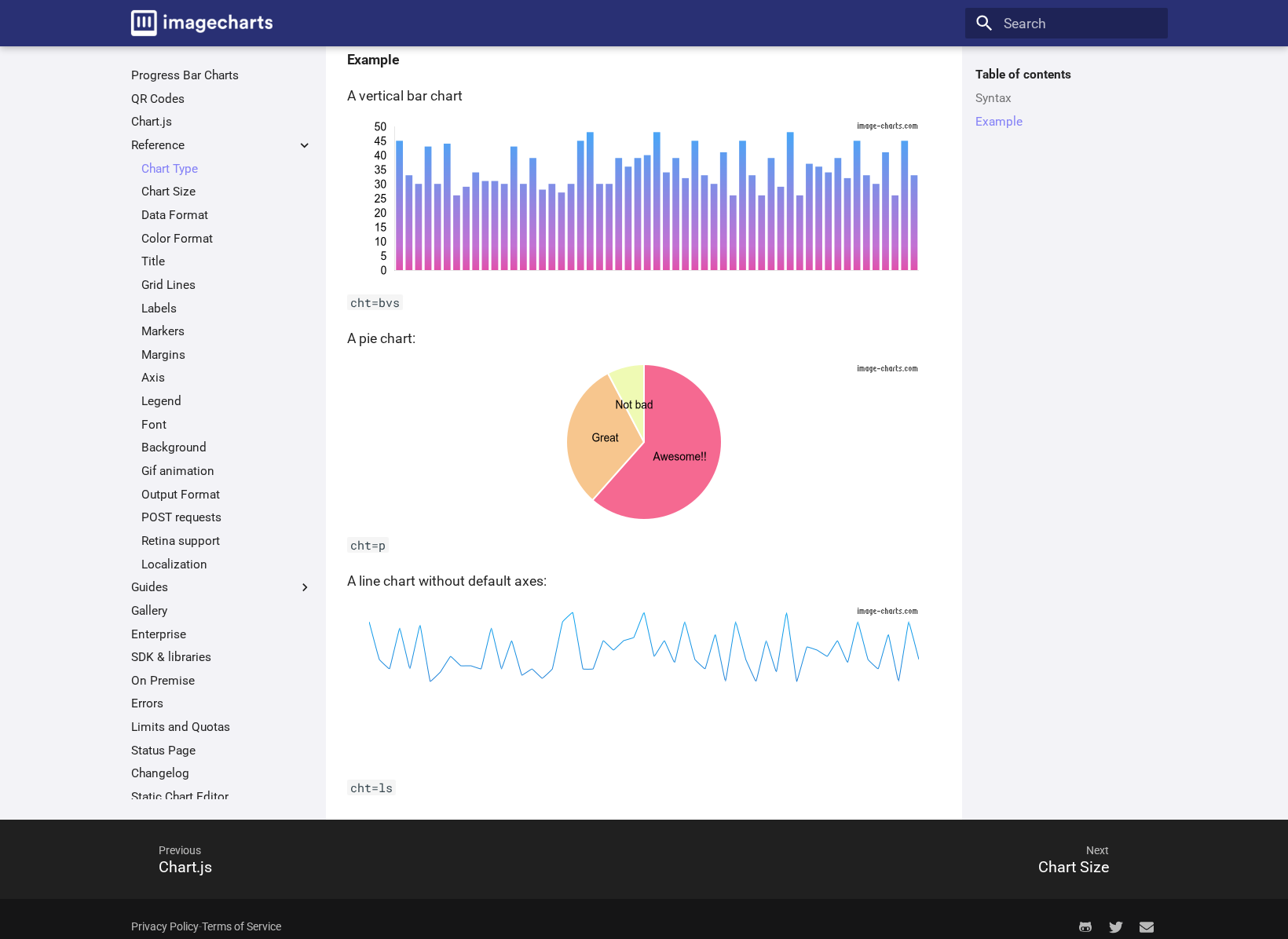
scroll to position [268, 0]
